Goal: Task Accomplishment & Management: Complete application form

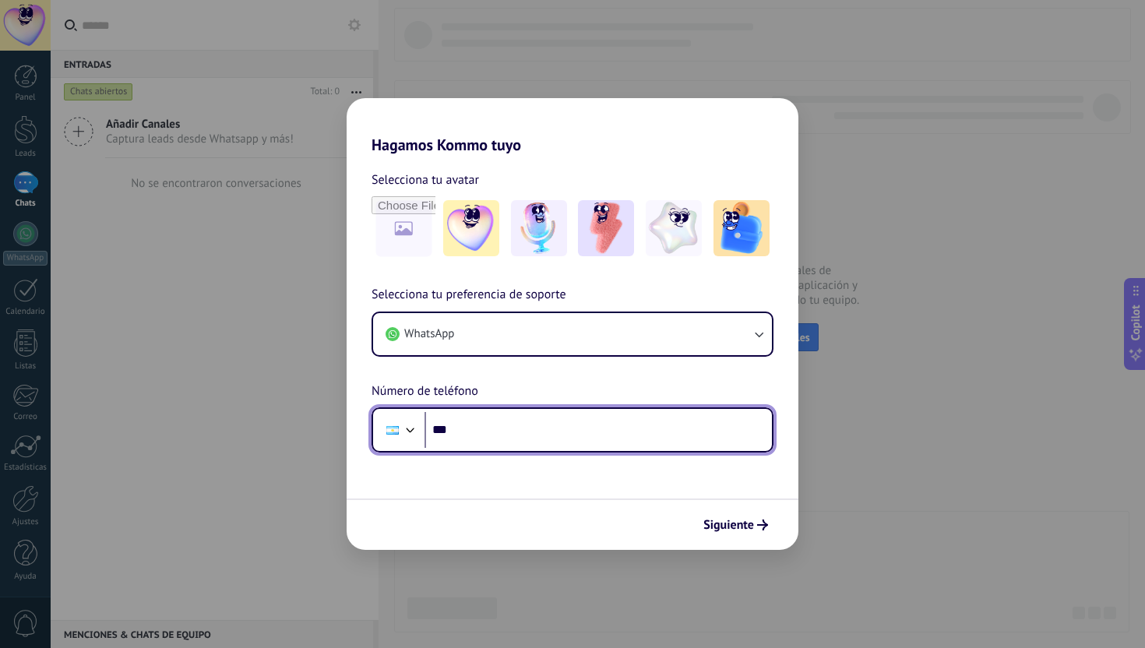
click at [517, 428] on input "***" at bounding box center [598, 430] width 347 height 36
type input "**********"
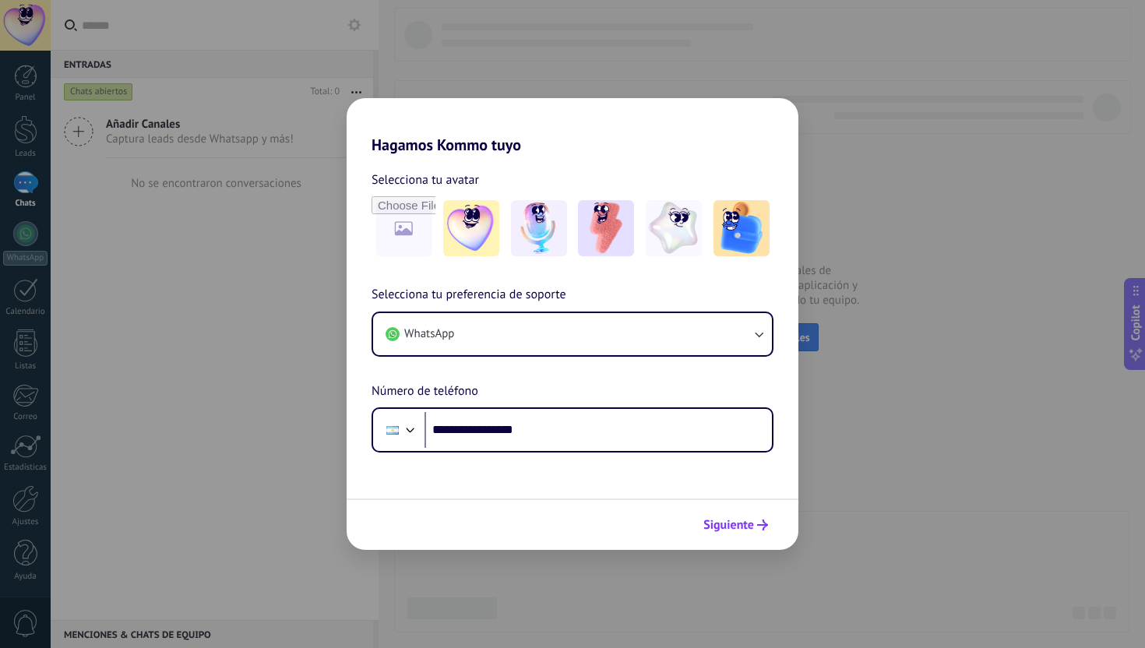
click at [745, 521] on span "Siguiente" at bounding box center [728, 525] width 51 height 11
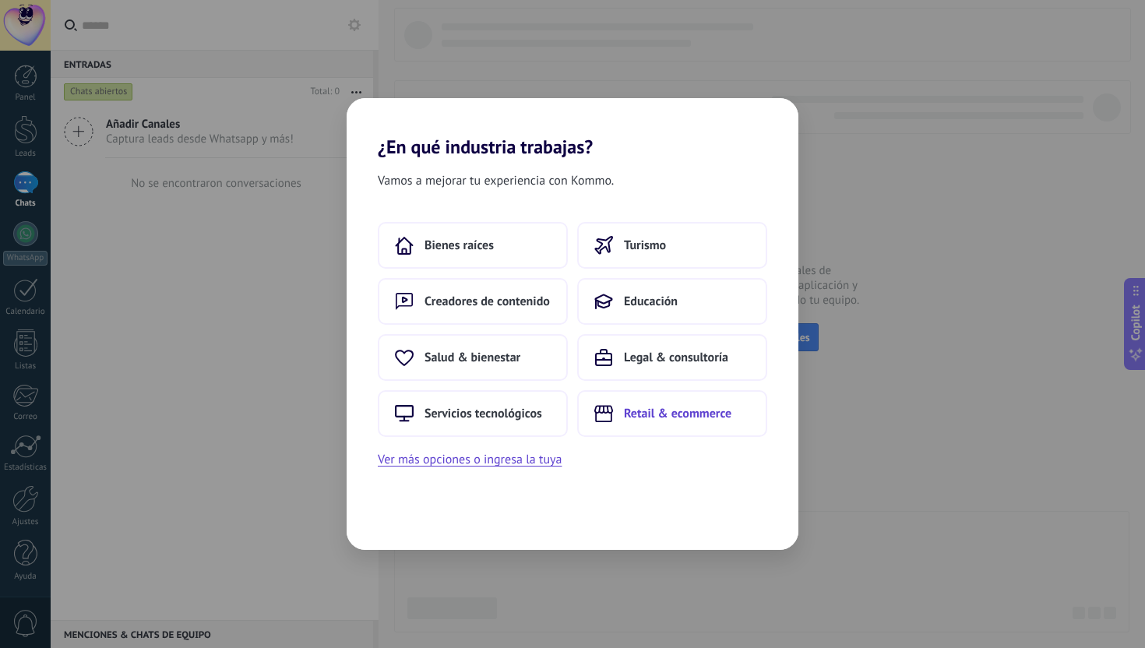
click at [622, 396] on button "Retail & ecommerce" at bounding box center [672, 413] width 190 height 47
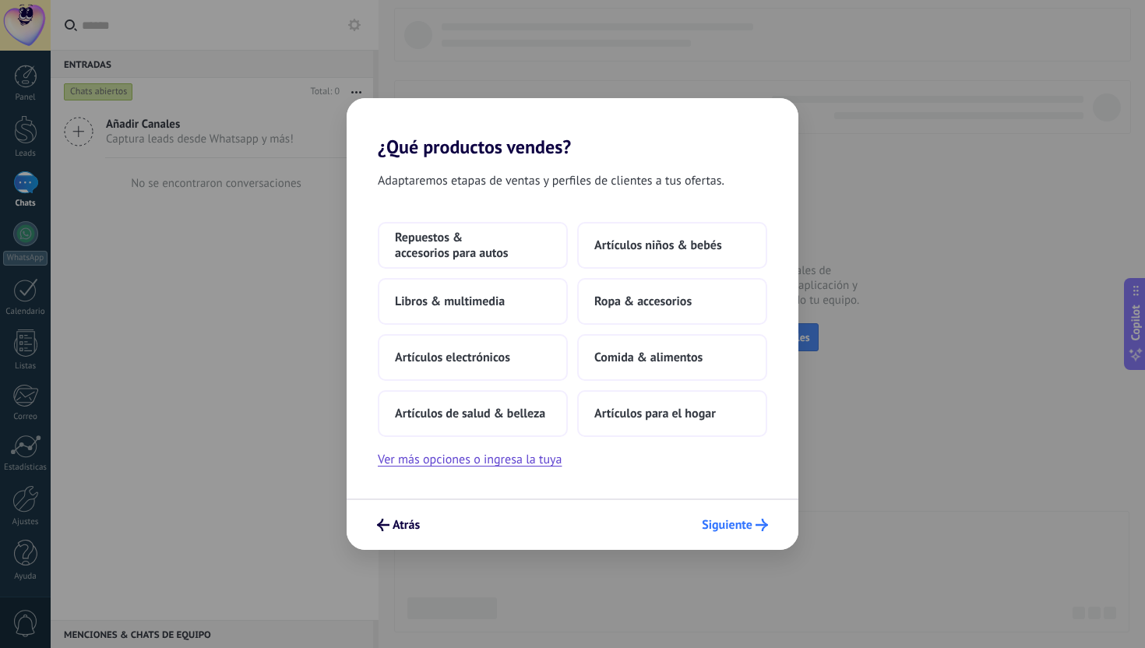
click at [715, 514] on button "Siguiente" at bounding box center [735, 525] width 80 height 26
click at [439, 249] on span "Repuestos & accesorios para autos" at bounding box center [473, 245] width 156 height 31
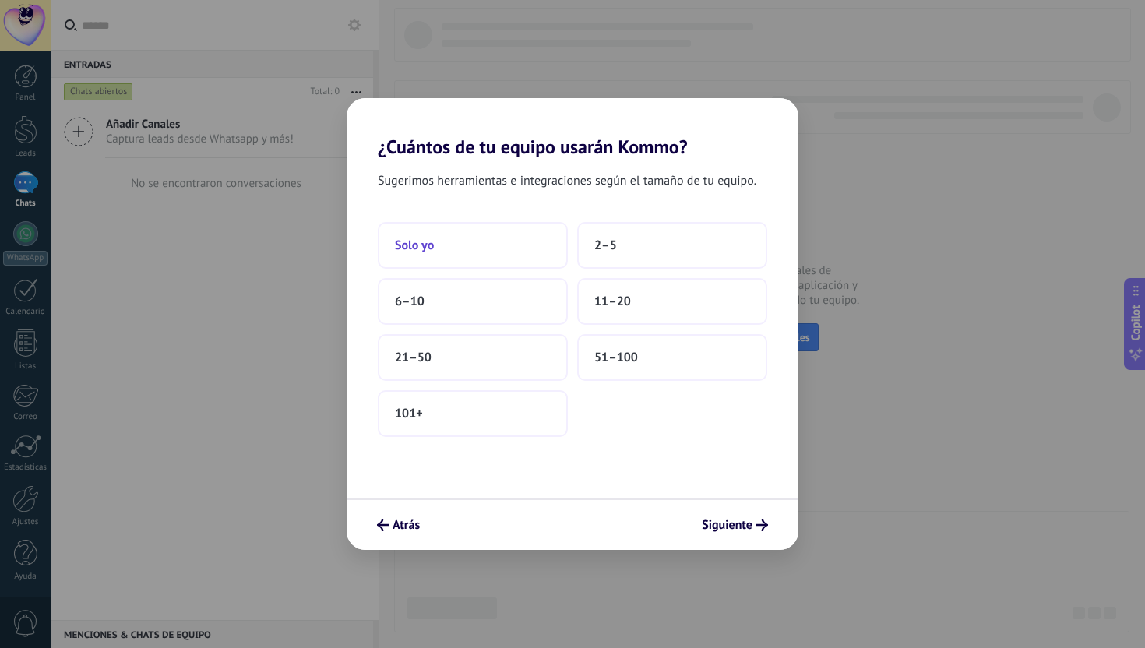
click at [457, 241] on button "Solo yo" at bounding box center [473, 245] width 190 height 47
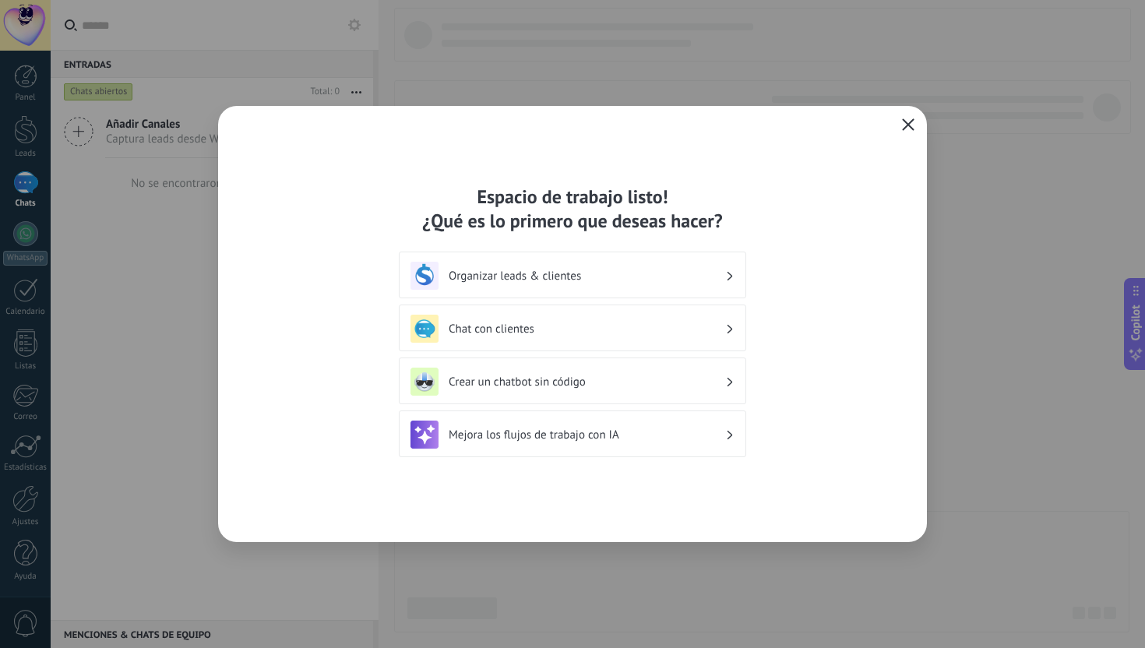
click at [906, 123] on use "button" at bounding box center [909, 124] width 12 height 12
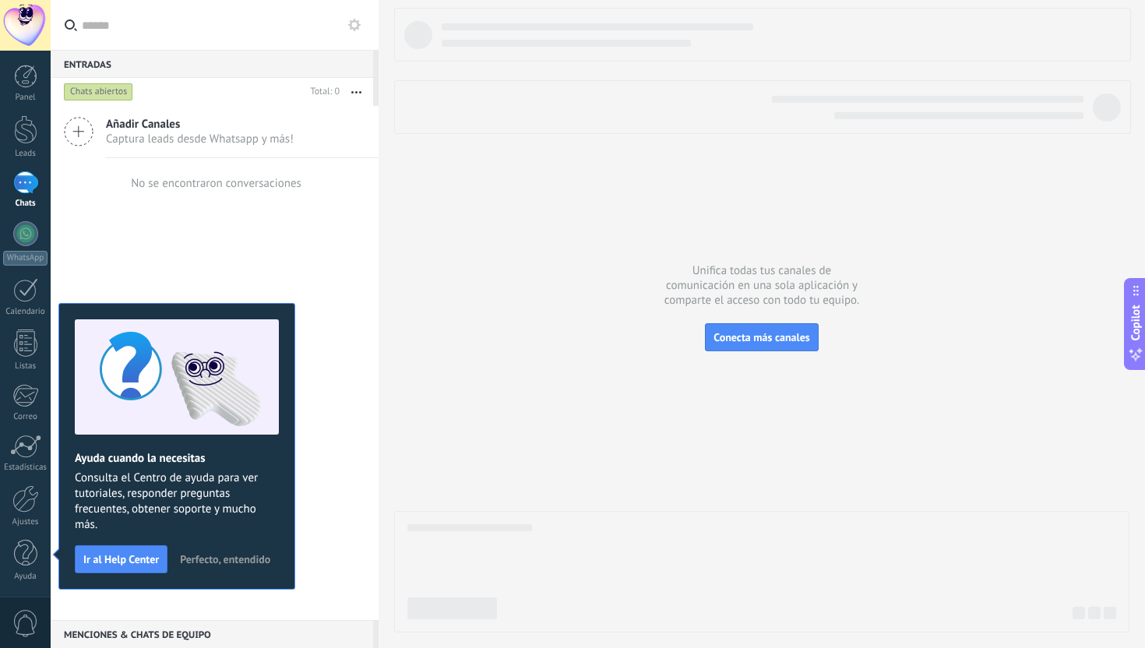
click at [322, 277] on div "Añadir Canales Captura leads desde Whatsapp y más! No se encontraron conversaci…" at bounding box center [215, 363] width 328 height 514
click at [233, 559] on span "Perfecto, entendido" at bounding box center [225, 559] width 90 height 11
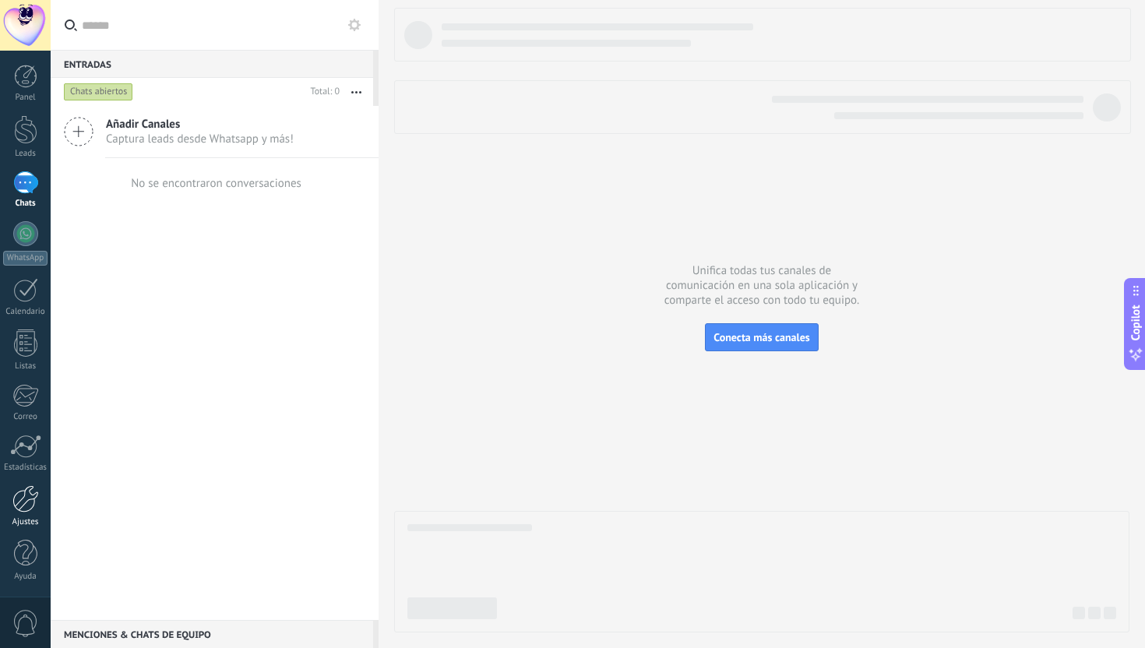
click at [19, 509] on div at bounding box center [25, 498] width 26 height 27
